Goal: Task Accomplishment & Management: Manage account settings

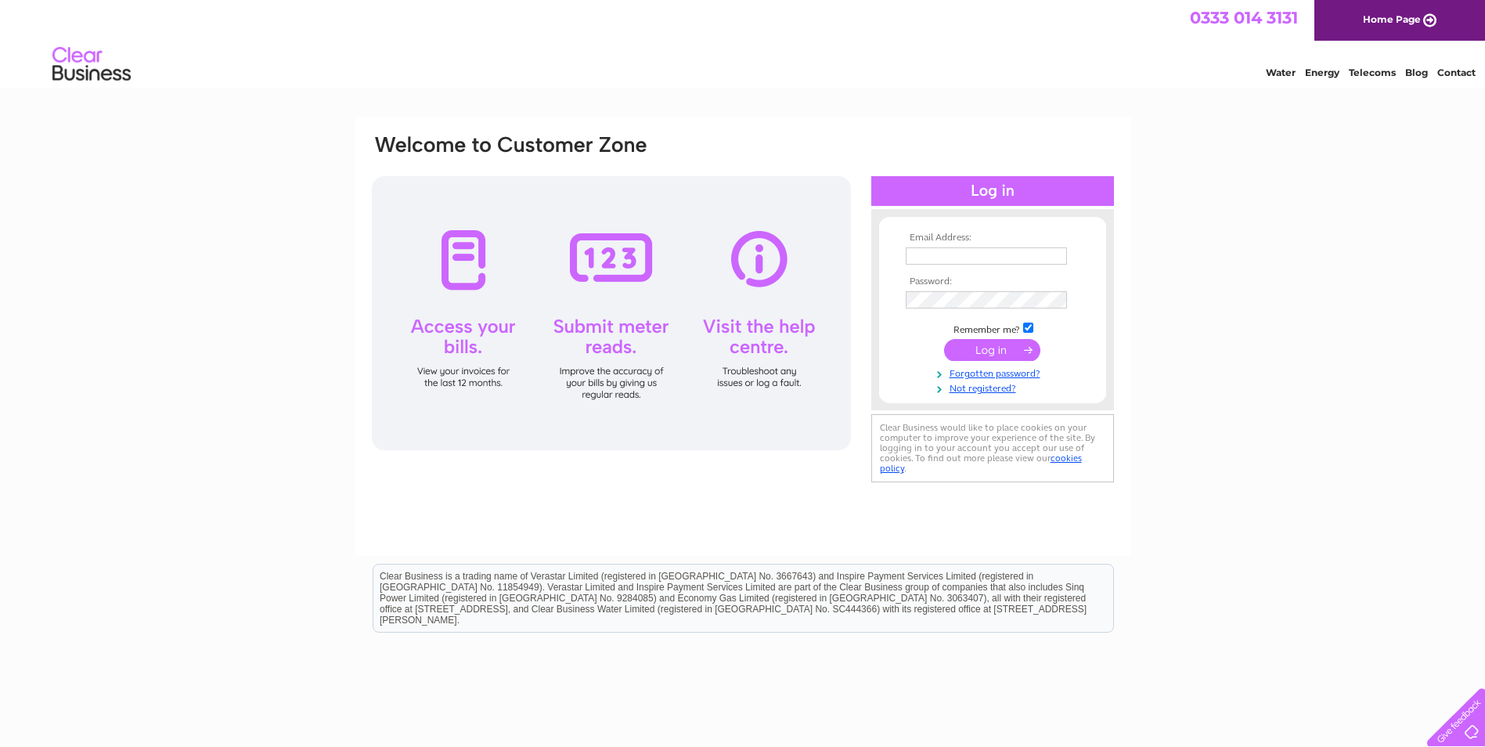
type input "accounts@hrgrayhaulage.co.uk"
click at [989, 352] on input "submit" at bounding box center [992, 350] width 96 height 22
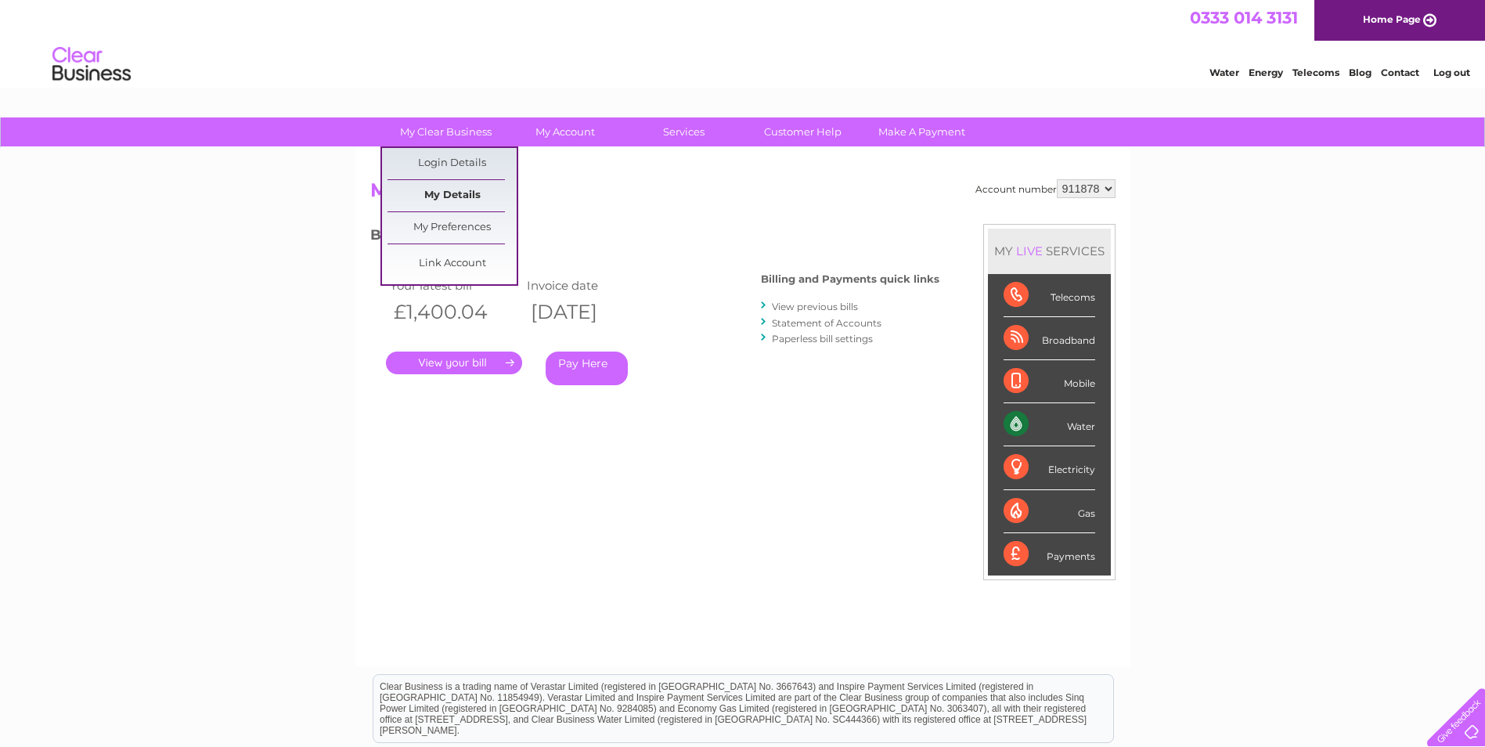
click at [454, 192] on link "My Details" at bounding box center [451, 195] width 129 height 31
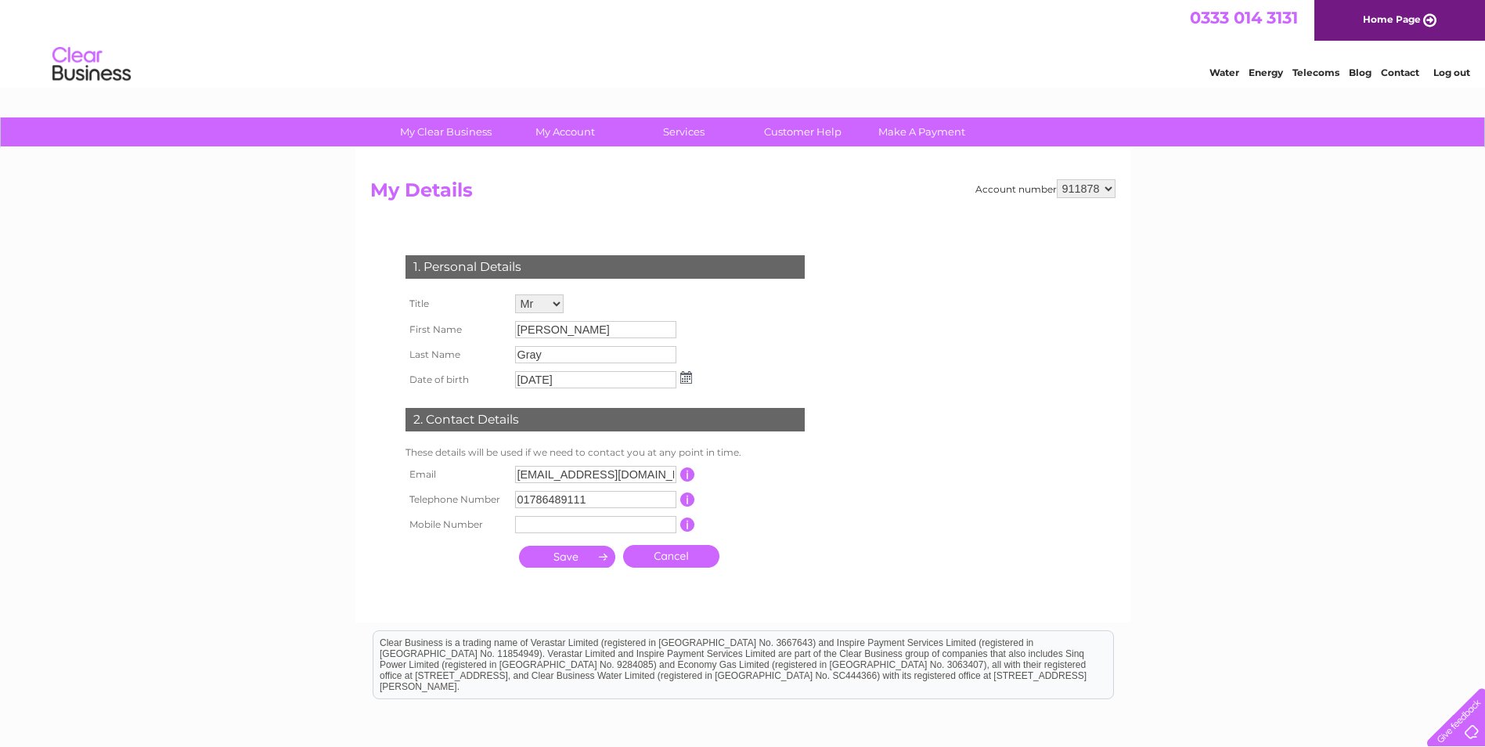
click at [1112, 189] on select "911878" at bounding box center [1086, 188] width 59 height 19
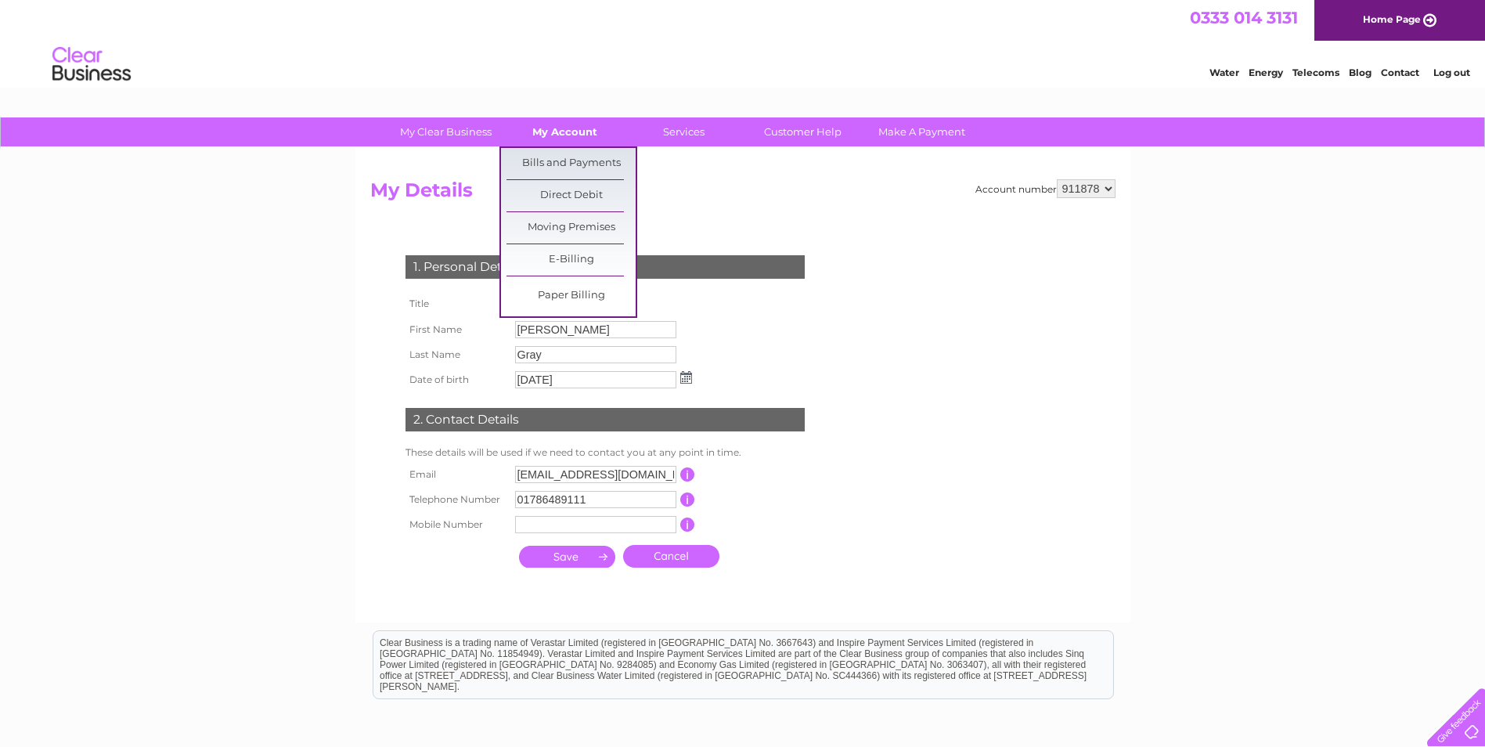
click at [554, 132] on link "My Account" at bounding box center [564, 131] width 129 height 29
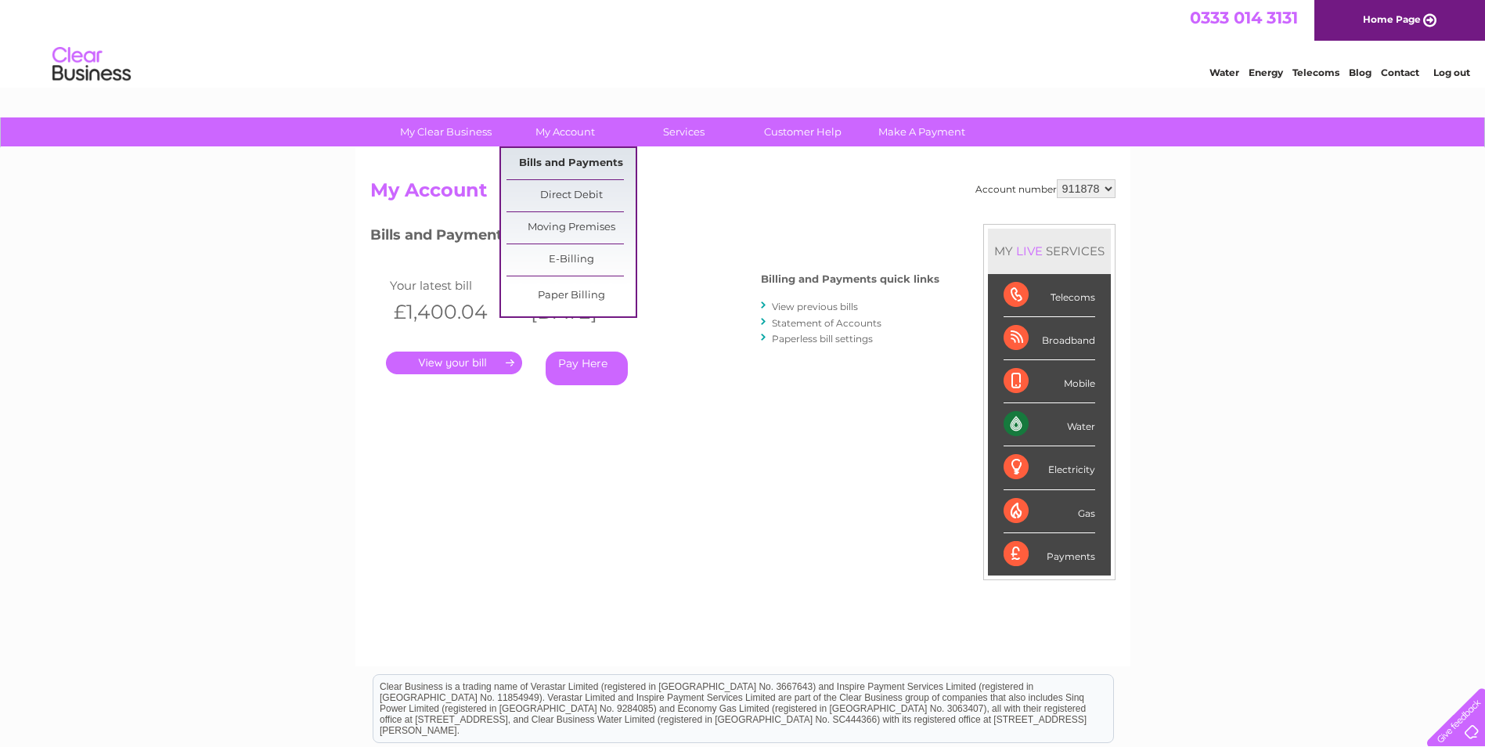
click at [564, 162] on link "Bills and Payments" at bounding box center [570, 163] width 129 height 31
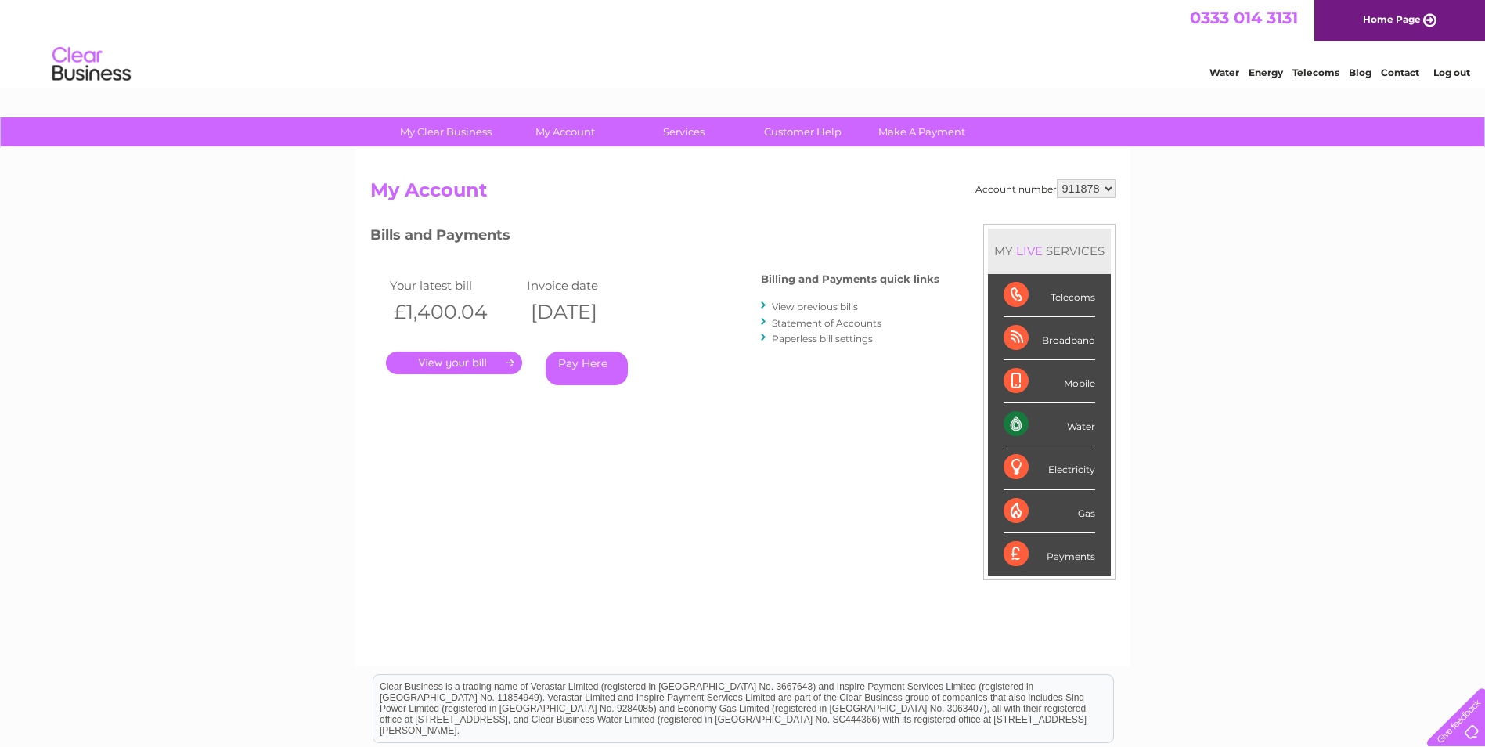
click at [798, 323] on link "Statement of Accounts" at bounding box center [827, 323] width 110 height 12
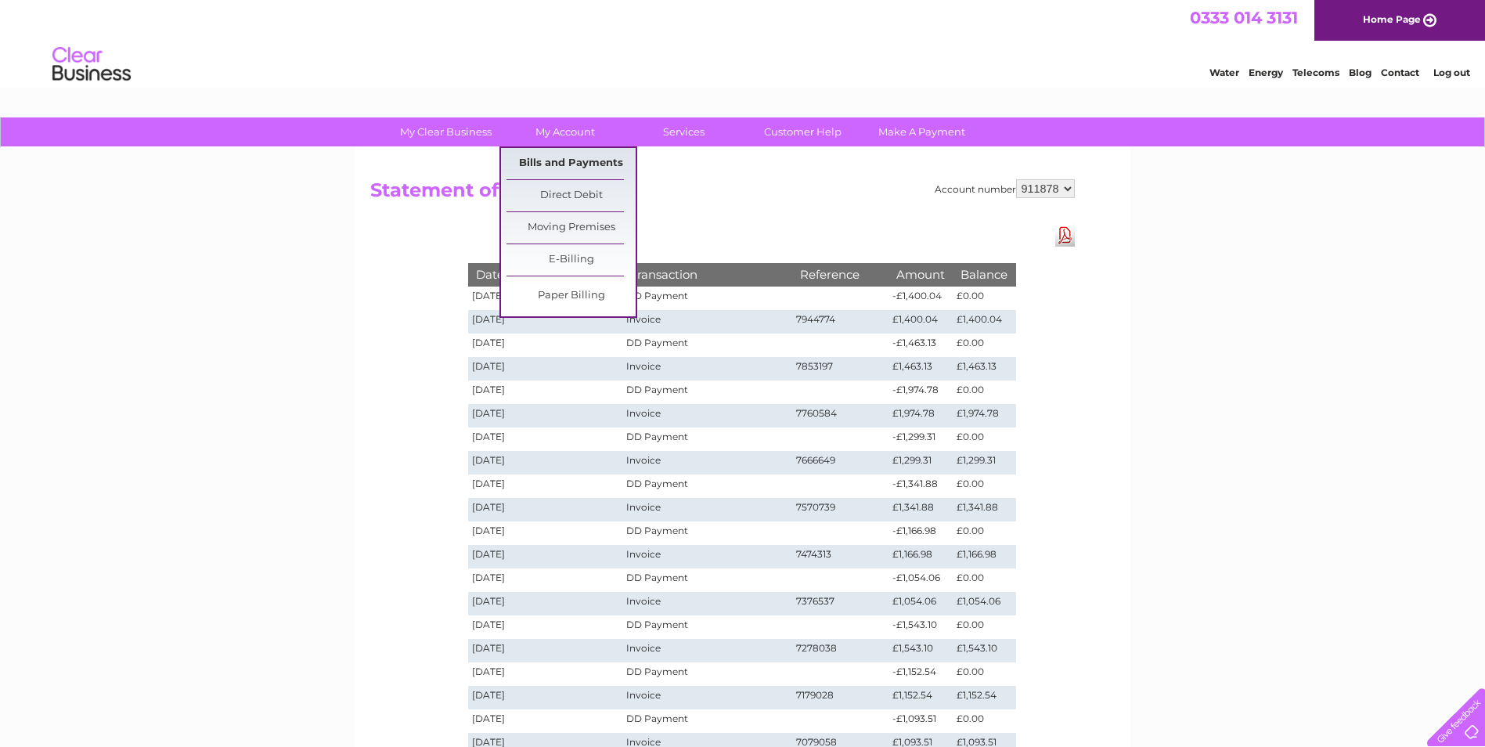
click at [580, 158] on link "Bills and Payments" at bounding box center [570, 163] width 129 height 31
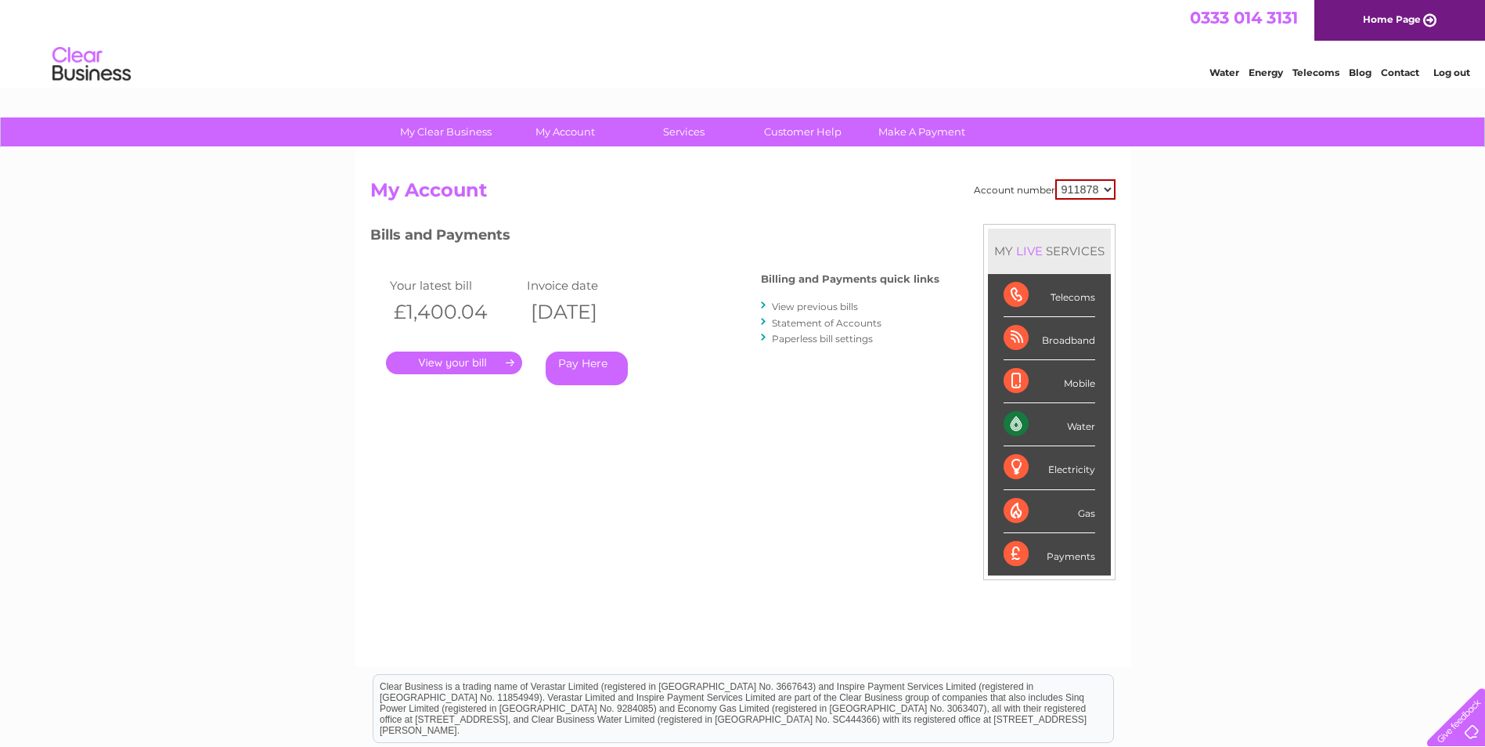
click at [461, 367] on link "." at bounding box center [454, 362] width 136 height 23
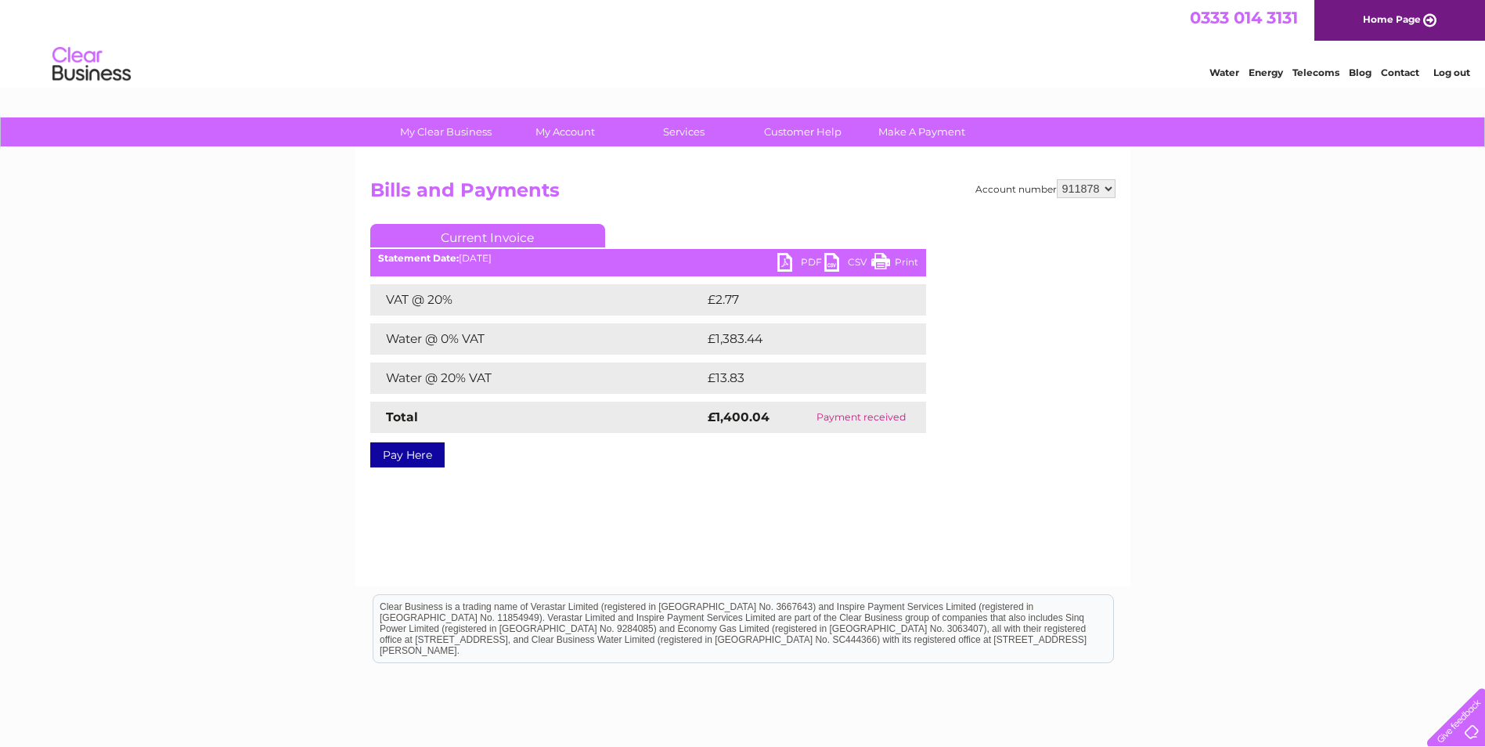
click at [792, 261] on link "PDF" at bounding box center [800, 264] width 47 height 23
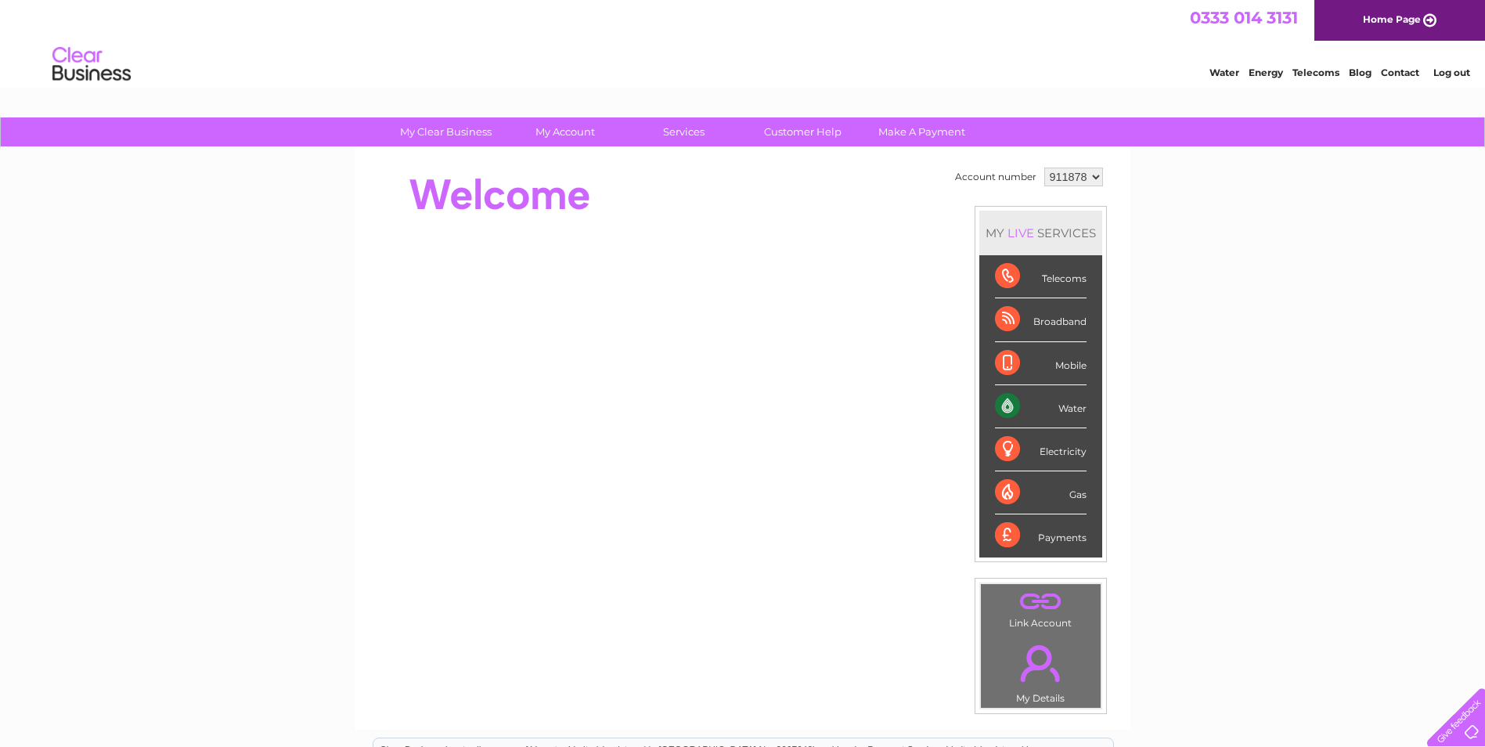
click at [1393, 73] on link "Contact" at bounding box center [1400, 73] width 38 height 12
